Goal: Find specific page/section: Find specific page/section

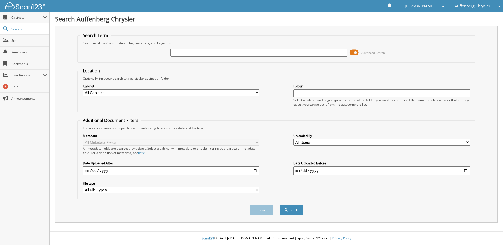
click at [197, 53] on input "text" at bounding box center [258, 53] width 176 height 8
type input "263731"
click at [279, 205] on button "Search" at bounding box center [291, 210] width 24 height 10
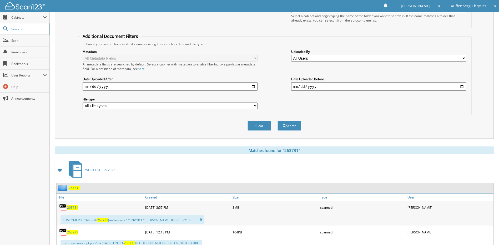
scroll to position [103, 0]
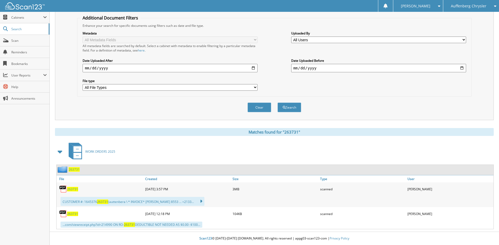
click at [72, 189] on span "263731" at bounding box center [72, 189] width 11 height 4
click at [73, 189] on span "263731" at bounding box center [72, 189] width 11 height 4
drag, startPoint x: 284, startPoint y: 40, endPoint x: 303, endPoint y: 23, distance: 25.7
click at [284, 40] on div "Metadata All Metadata Fields All metadata fields are searched by default. Selec…" at bounding box center [274, 61] width 388 height 66
